Goal: Transaction & Acquisition: Obtain resource

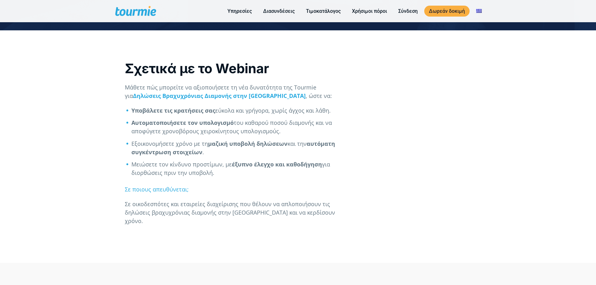
scroll to position [220, 0]
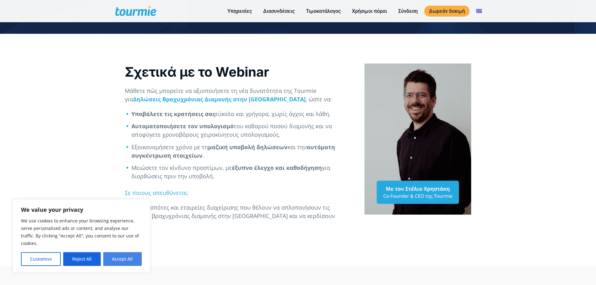
click at [121, 259] on button "Accept All" at bounding box center [122, 259] width 38 height 14
checkbox input "true"
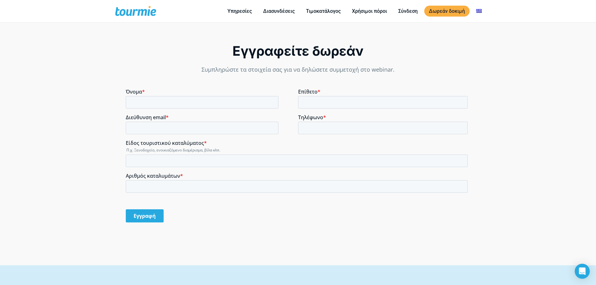
scroll to position [474, 0]
click at [161, 103] on input "Όνομα *" at bounding box center [202, 103] width 153 height 13
type input "Διονυσία"
click at [315, 102] on input "Επίθετο *" at bounding box center [383, 103] width 170 height 13
type input "Ρόη"
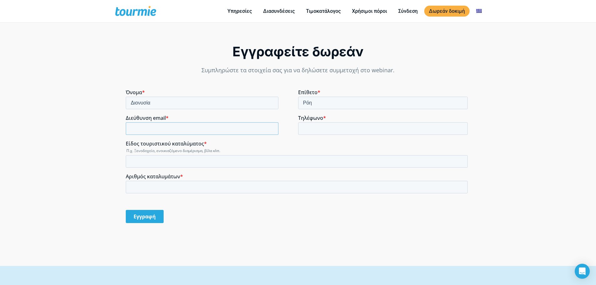
click at [180, 130] on input "Διεύθυνση email *" at bounding box center [202, 128] width 153 height 13
drag, startPoint x: 188, startPoint y: 129, endPoint x: 111, endPoint y: 129, distance: 76.3
click at [126, 129] on html "Όνομα * Διονυσία Επίθετο * Ρόη Διεύθυνση email * Five5gr@yahoo.com Τηλέφωνο * Ε…" at bounding box center [298, 161] width 344 height 145
type input "[EMAIL_ADDRESS][DOMAIN_NAME]"
drag, startPoint x: 156, startPoint y: 151, endPoint x: 202, endPoint y: 151, distance: 46.3
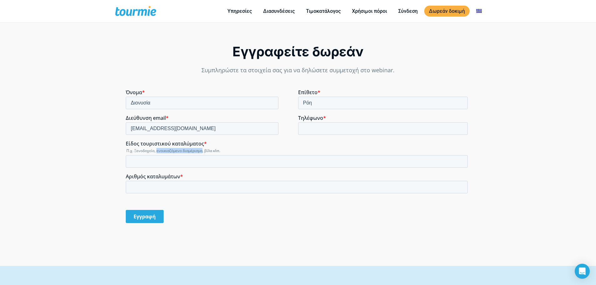
click at [202, 151] on legend "Π.χ. Ξενοδοχείο, ενοικιαζόμενο διαμέρισμα, βίλα κλπ." at bounding box center [298, 150] width 344 height 5
copy legend "ενοικιαζόμενο διαμέρισμα"
paste input "ενοικιαζόμενο διαμέρισμα"
type input "ενοικιαζόμενο διαμέρισμα"
click at [154, 189] on input "Αριθμός καταλυμάτων *" at bounding box center [297, 187] width 342 height 13
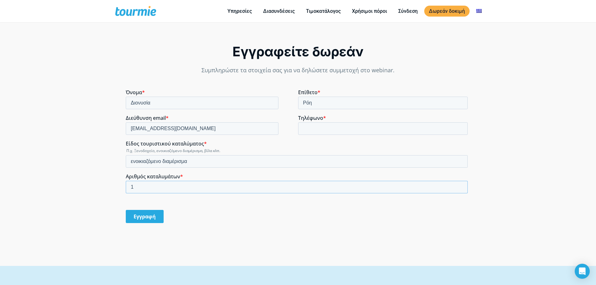
type input "1"
click at [461, 186] on input "1" at bounding box center [297, 187] width 342 height 13
click at [133, 160] on input "ενοικιαζόμενο διαμέρισμα" at bounding box center [297, 161] width 342 height 13
type input "Ενοικιαζόμενο διαμέρισμα"
click at [326, 128] on input "Τηλέφωνο *" at bounding box center [383, 128] width 170 height 13
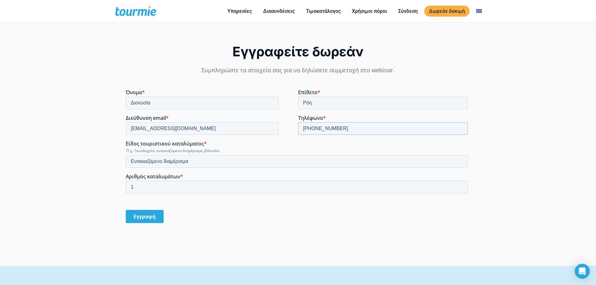
drag, startPoint x: 312, startPoint y: 129, endPoint x: 315, endPoint y: 130, distance: 3.8
click at [312, 129] on input "[PHONE_NUMBER]" at bounding box center [383, 128] width 170 height 13
type input "6949431889"
click at [145, 214] on input "Εγγραφή" at bounding box center [145, 216] width 38 height 13
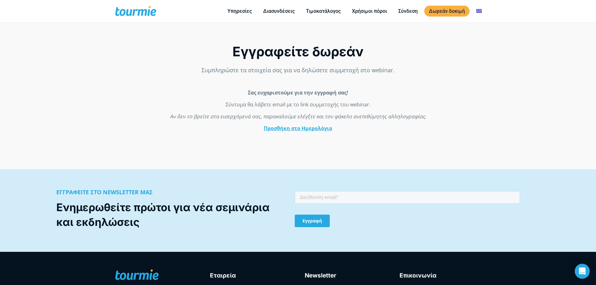
click at [300, 127] on link "Προσθήκη στο Ημερολόγιο" at bounding box center [298, 128] width 69 height 7
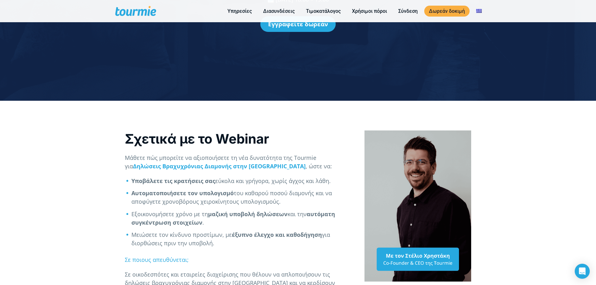
scroll to position [0, 0]
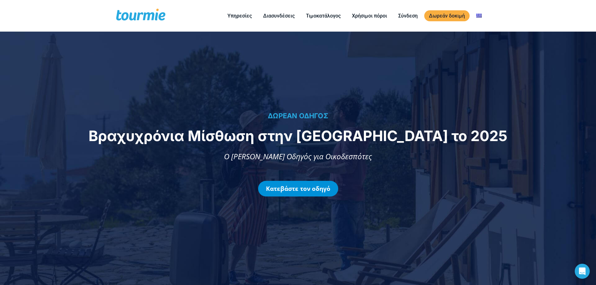
click at [298, 189] on link "Κατεβάστε τον οδηγό" at bounding box center [298, 189] width 80 height 16
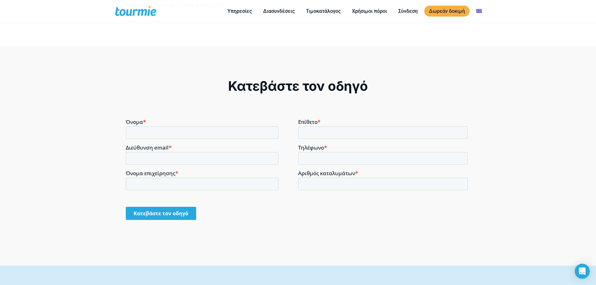
scroll to position [491, 0]
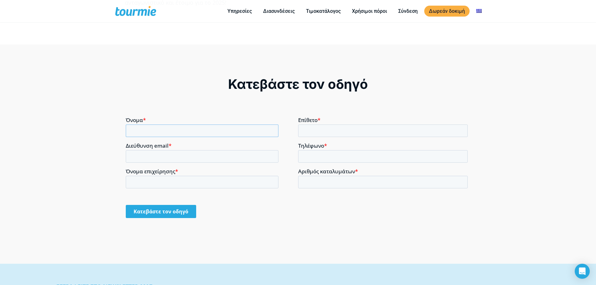
click at [150, 130] on input "Όνομα *" at bounding box center [202, 130] width 153 height 13
type input "Διονυσία"
drag, startPoint x: 361, startPoint y: 126, endPoint x: 358, endPoint y: 127, distance: 3.7
click at [361, 126] on input "Επίθετο *" at bounding box center [383, 130] width 170 height 13
type input "Ρόη"
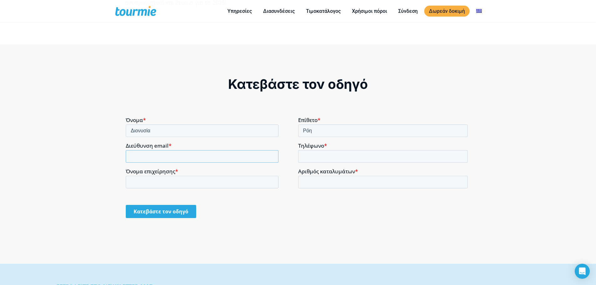
click at [210, 153] on input "Διεύθυνση email *" at bounding box center [202, 156] width 153 height 13
type input "Δ"
type input "[EMAIL_ADDRESS][DOMAIN_NAME]"
click at [341, 156] on input "Τηλέφωνο *" at bounding box center [383, 156] width 170 height 13
click at [310, 156] on input "[PHONE_NUMBER]" at bounding box center [383, 156] width 170 height 13
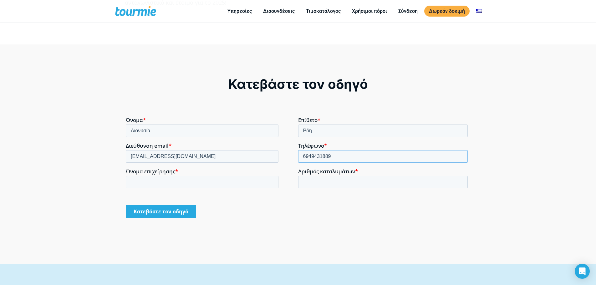
type input "6949431889"
click at [324, 184] on input "Αριθμός καταλυμάτων *" at bounding box center [383, 182] width 170 height 13
type input "1"
click at [462, 180] on input "1" at bounding box center [383, 182] width 170 height 13
click at [166, 183] on input "Όνομα επιχείρησης *" at bounding box center [202, 182] width 153 height 13
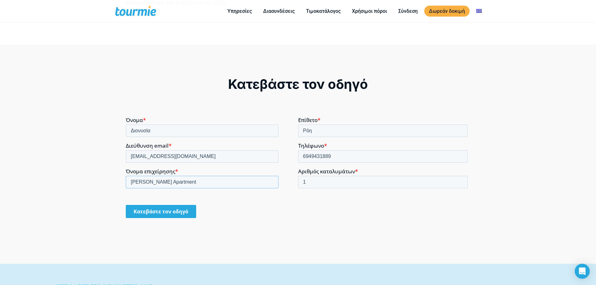
type input "[PERSON_NAME] Apartment"
click at [169, 213] on input "Κατεβάστε τον οδηγό" at bounding box center [161, 211] width 70 height 13
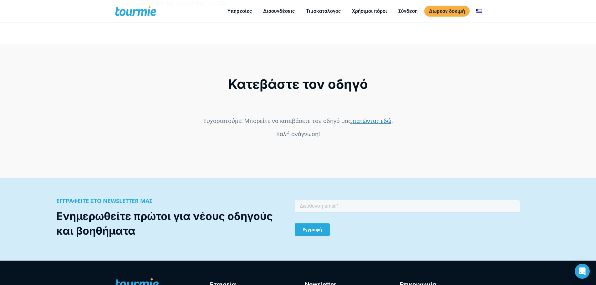
click at [373, 121] on link "πατώντας εδώ" at bounding box center [372, 121] width 39 height 8
